Goal: Transaction & Acquisition: Purchase product/service

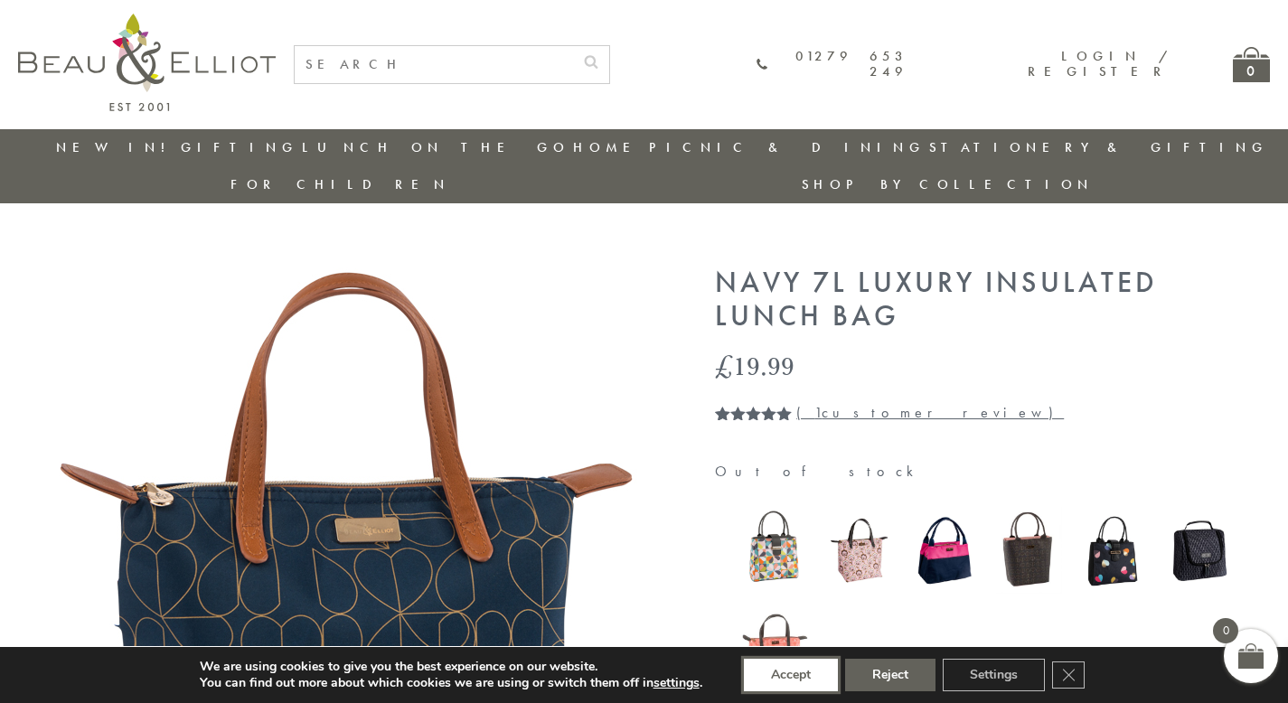
click at [792, 675] on button "Accept" at bounding box center [791, 675] width 94 height 33
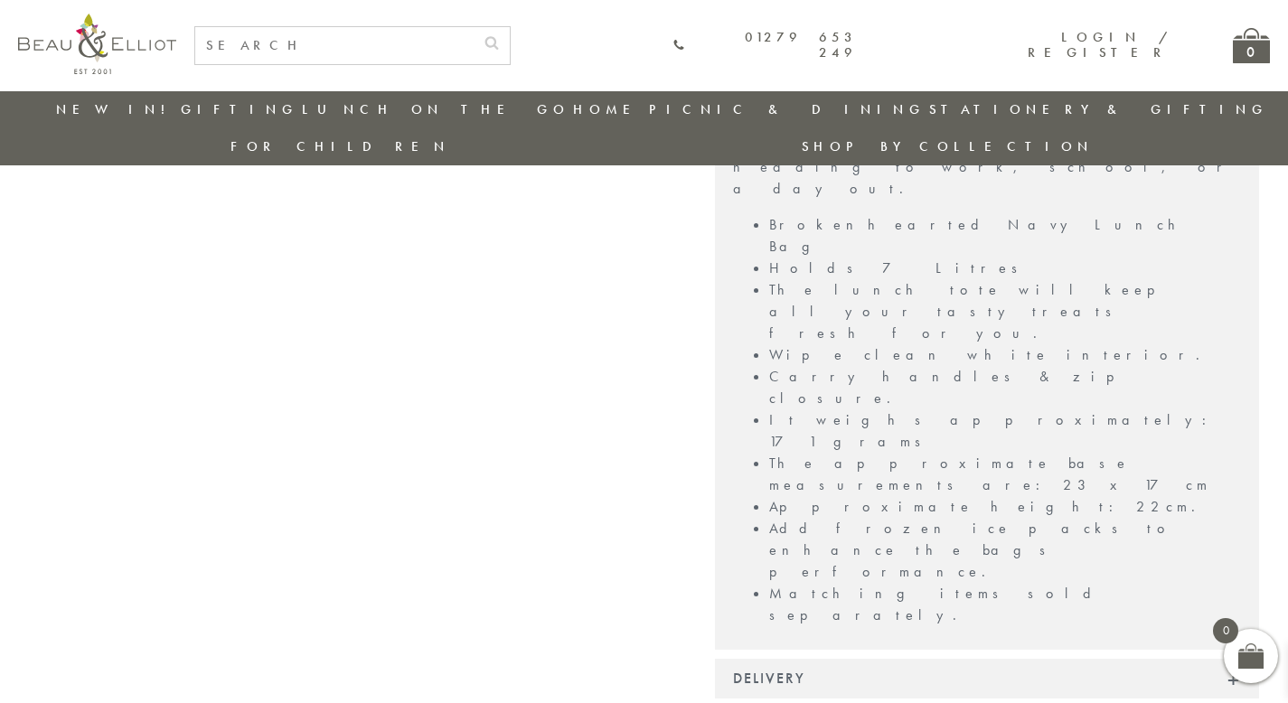
scroll to position [1382, 0]
